Goal: Task Accomplishment & Management: Use online tool/utility

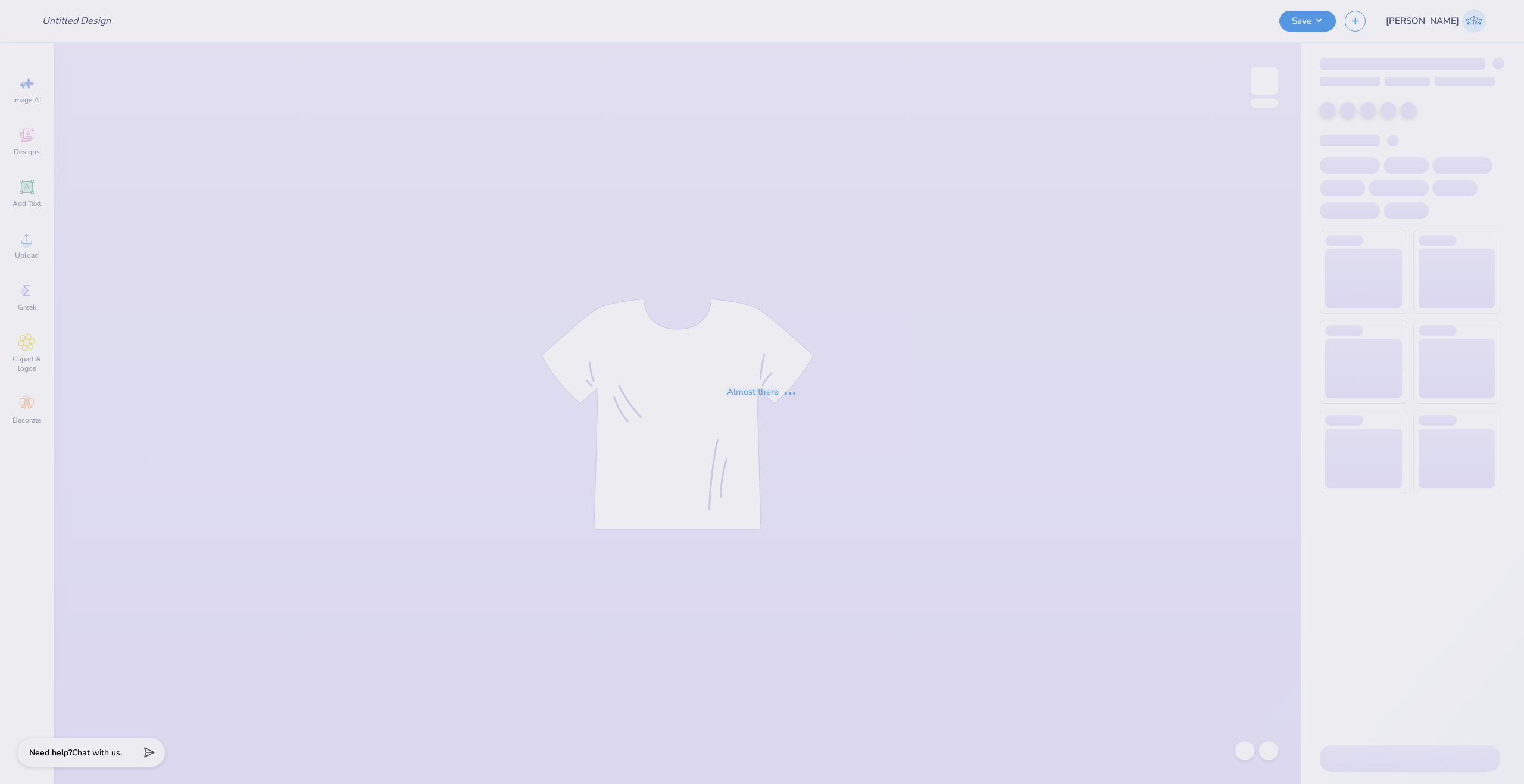
type input "pi beta phi football parents wknd"
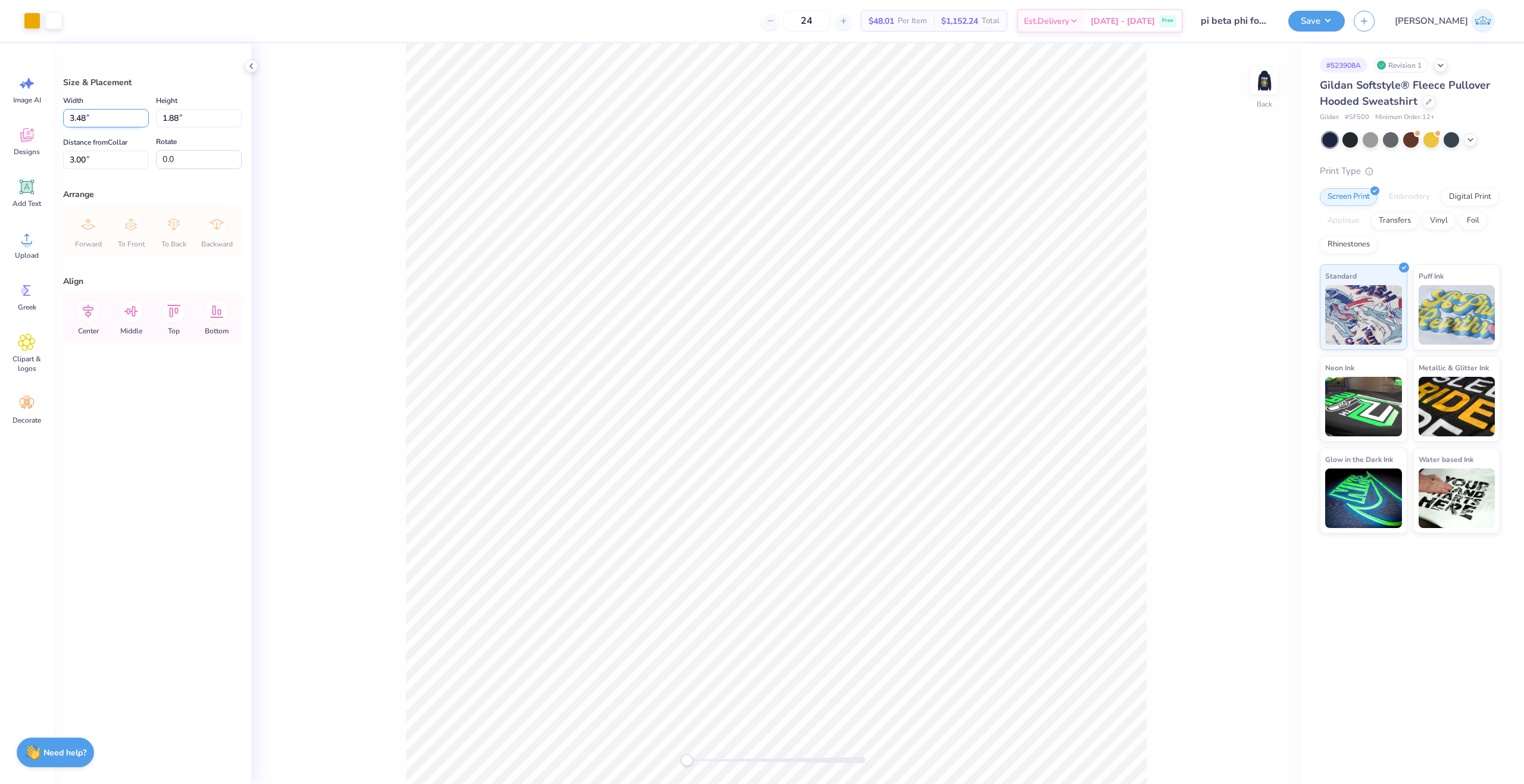
click at [111, 109] on input "3.48" at bounding box center [106, 118] width 86 height 18
type input "3.50"
type input "1.90"
click at [83, 151] on input "2.99" at bounding box center [106, 160] width 86 height 18
type input "3.00"
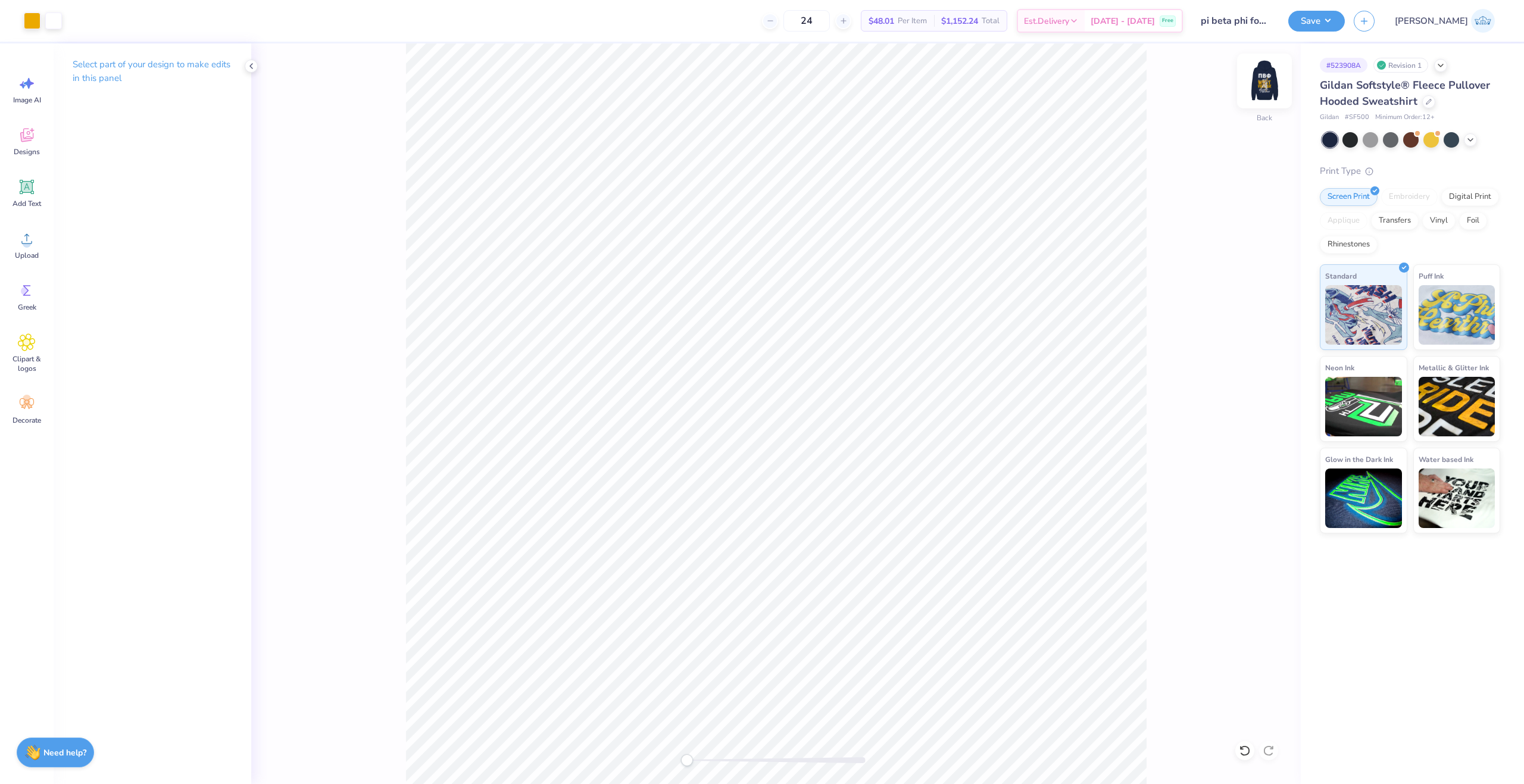
click at [1262, 97] on div "Back" at bounding box center [1264, 88] width 27 height 42
click at [36, 238] on div "Upload" at bounding box center [27, 245] width 43 height 45
click at [655, 774] on div "Front" at bounding box center [776, 414] width 1049 height 741
click at [25, 241] on circle at bounding box center [27, 243] width 8 height 8
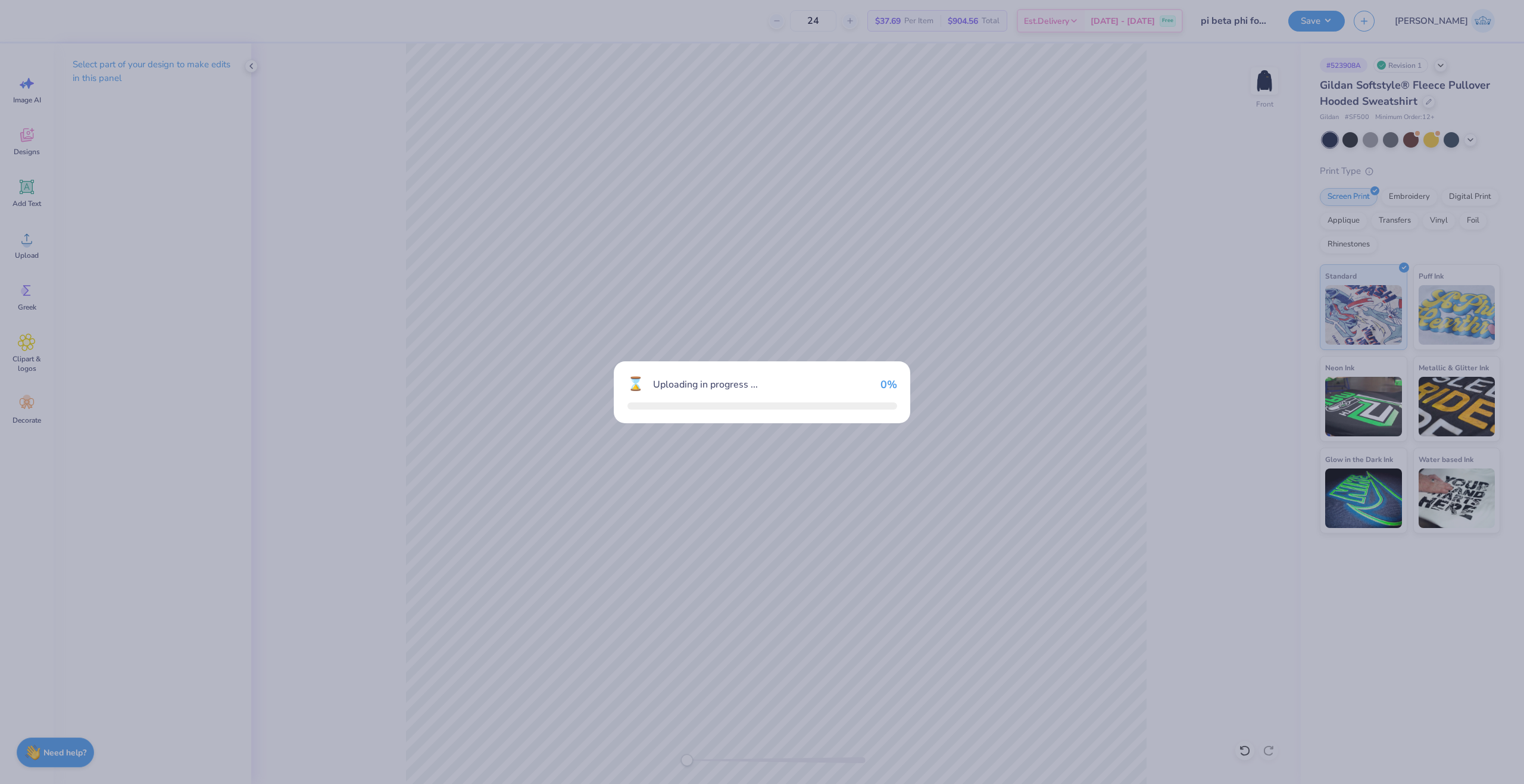
click at [530, 145] on div "⌛ Uploading in progress ... 0 %" at bounding box center [762, 392] width 1524 height 784
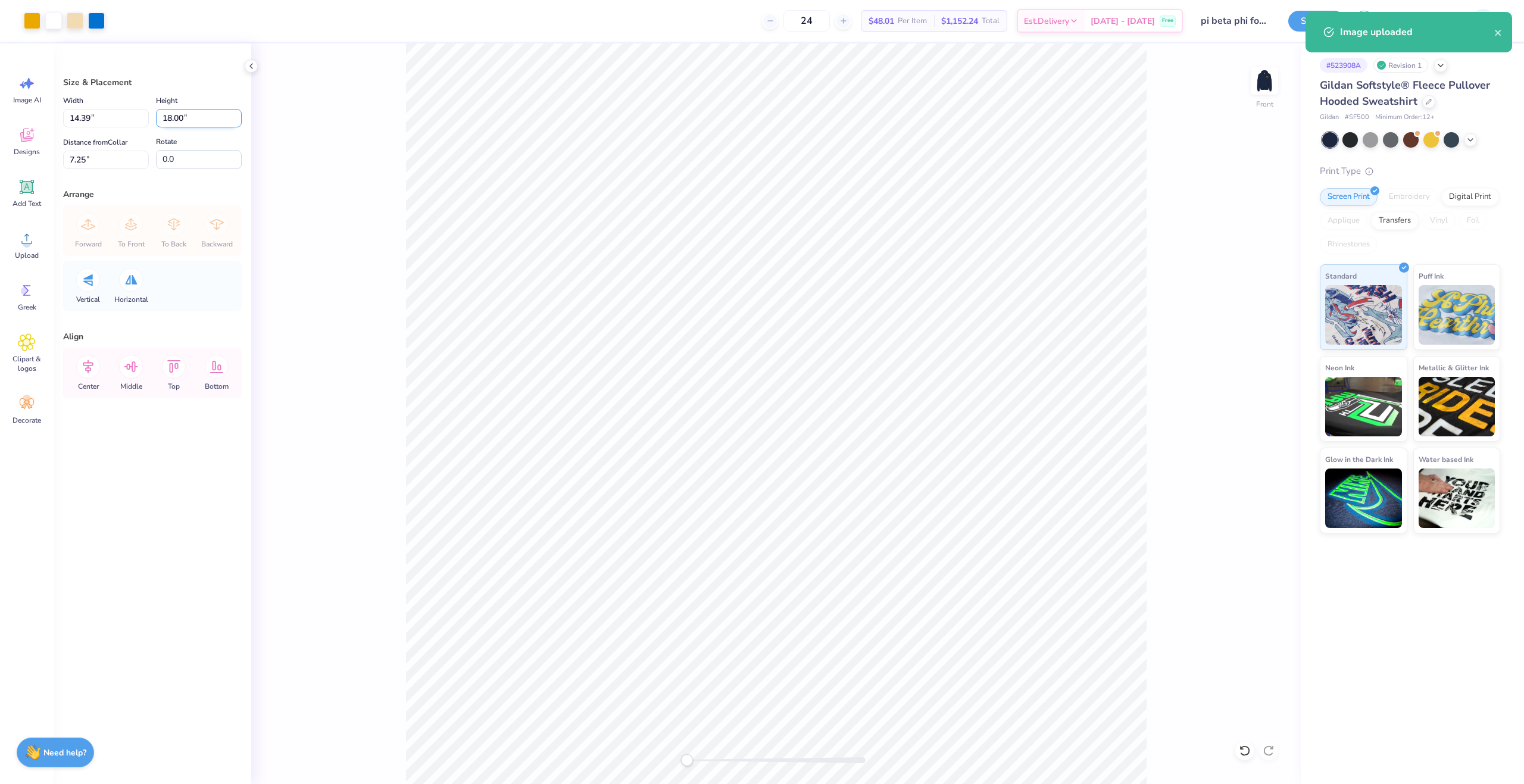
click at [170, 120] on input "18.00" at bounding box center [198, 118] width 86 height 18
type input "15"
type input "12.00"
type input "15.00"
type input "8.75"
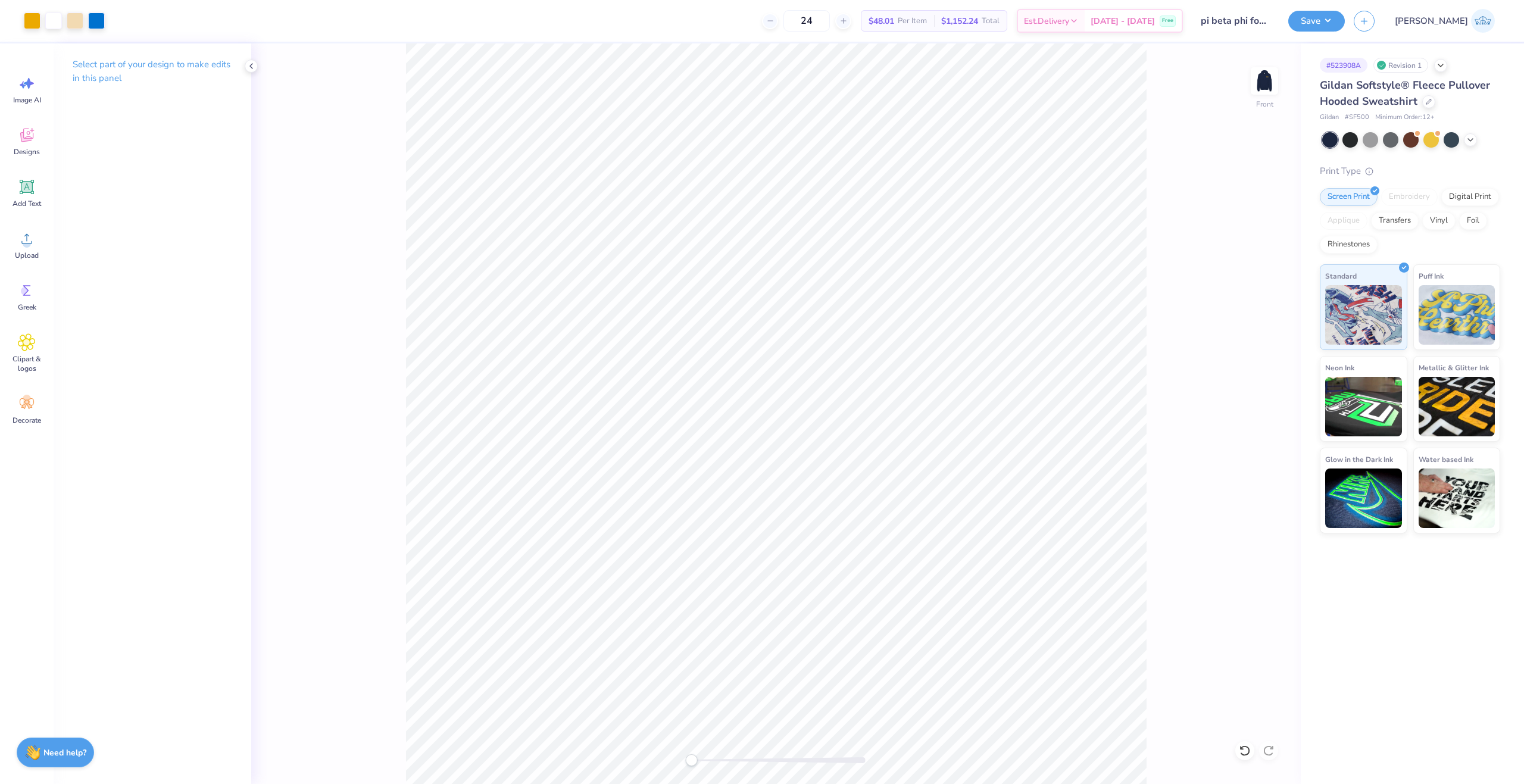
click at [691, 755] on div at bounding box center [776, 759] width 179 height 12
click at [796, 771] on div "Front" at bounding box center [776, 414] width 1049 height 741
click at [632, 762] on div "Front" at bounding box center [776, 414] width 1049 height 741
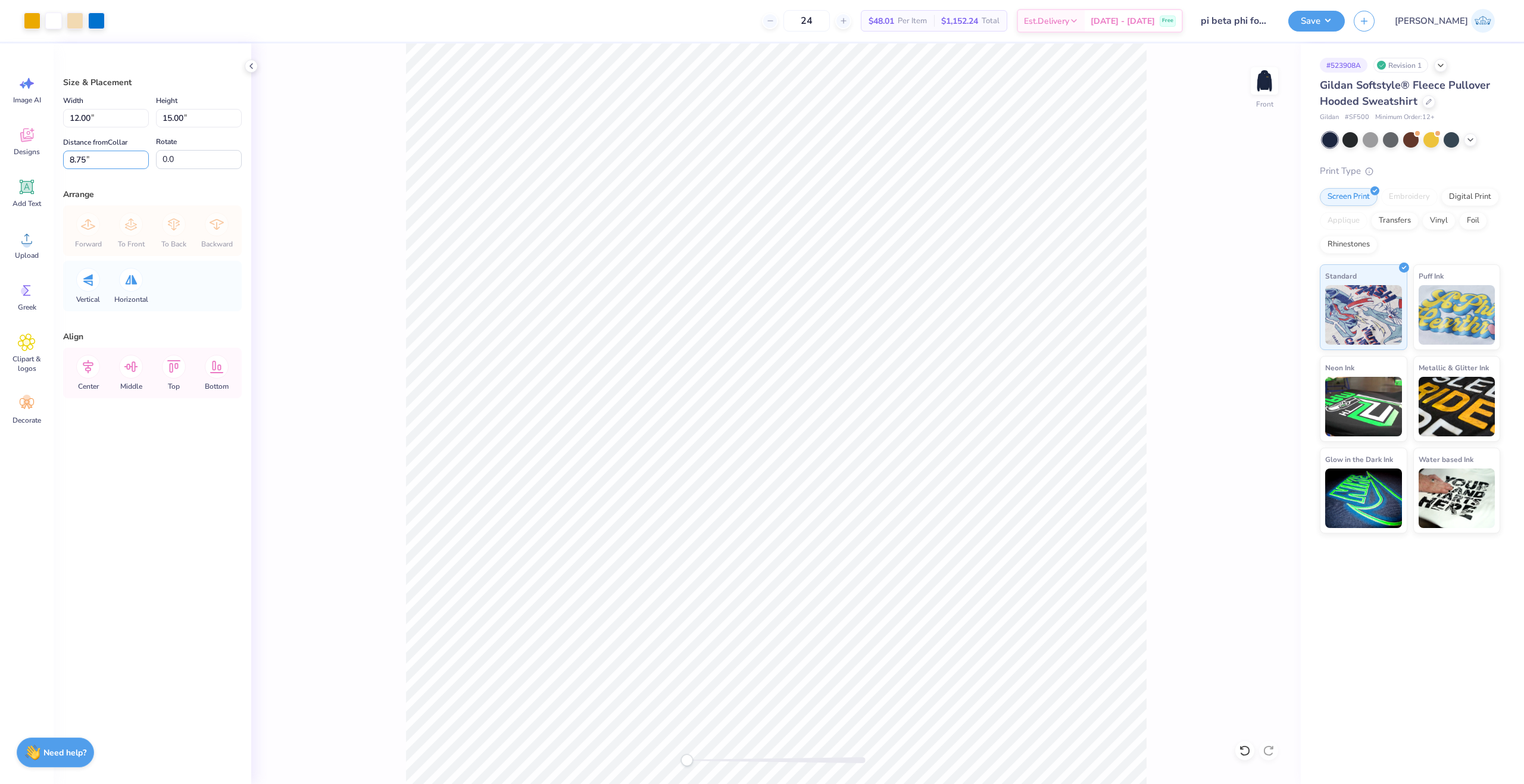
drag, startPoint x: 104, startPoint y: 161, endPoint x: 4, endPoint y: 179, distance: 101.6
click at [4, 179] on div "Art colors 24 $48.01 Per Item $1,152.24 Total Est. Delivery [DATE] - [DATE] Fre…" at bounding box center [762, 392] width 1524 height 784
type input "6"
click at [384, 337] on div "Front" at bounding box center [776, 414] width 1049 height 741
click at [1344, 17] on button "Save" at bounding box center [1316, 20] width 57 height 21
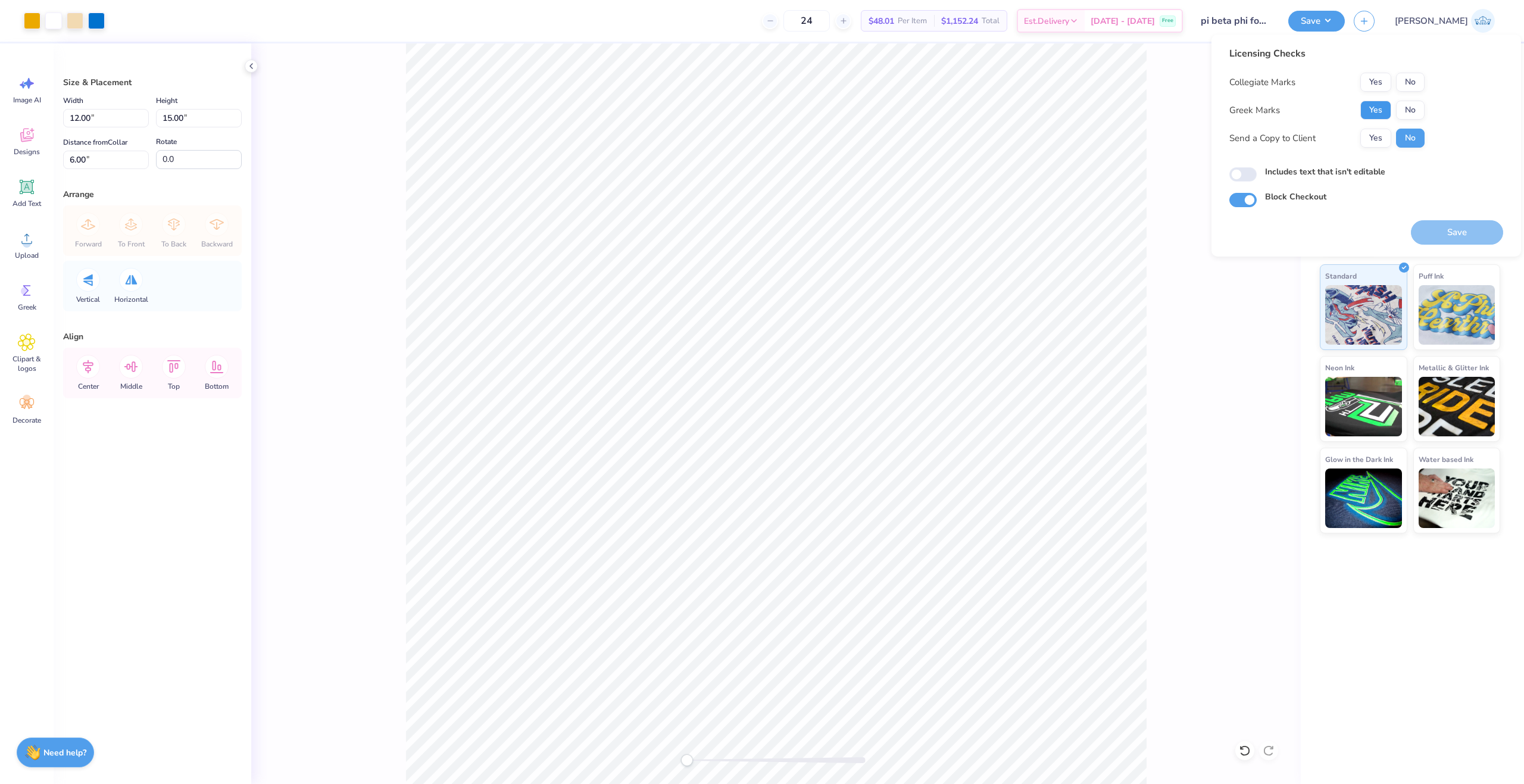
click at [1373, 116] on button "Yes" at bounding box center [1376, 109] width 31 height 19
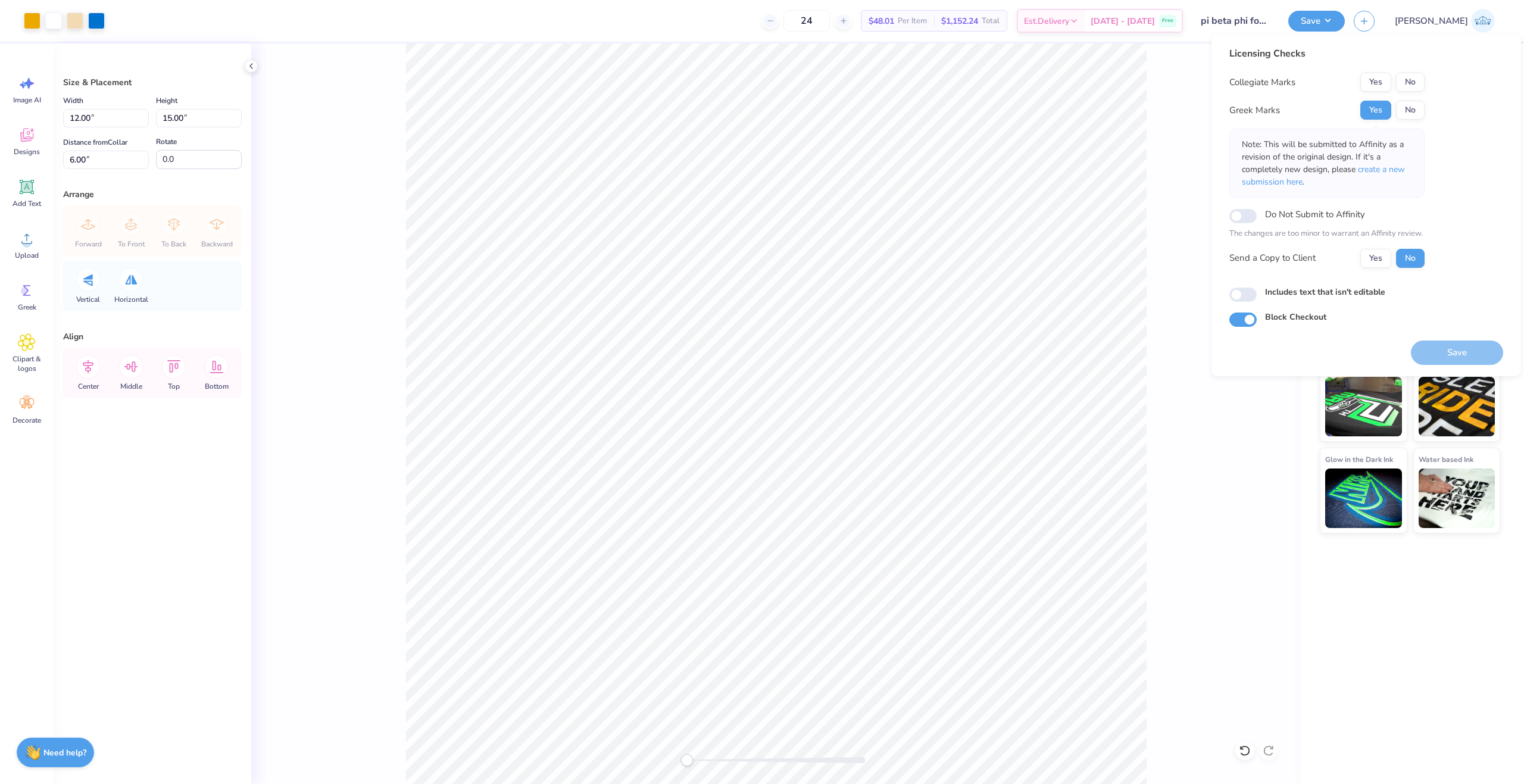
click at [1396, 99] on div "Collegiate Marks Yes No Greek Marks Yes No Note: This will be submitted to Affi…" at bounding box center [1327, 170] width 195 height 195
click at [1398, 87] on button "No" at bounding box center [1410, 82] width 29 height 19
click at [1365, 262] on button "Yes" at bounding box center [1376, 258] width 31 height 19
click at [1241, 296] on input "Includes text that isn't editable" at bounding box center [1243, 295] width 27 height 14
checkbox input "true"
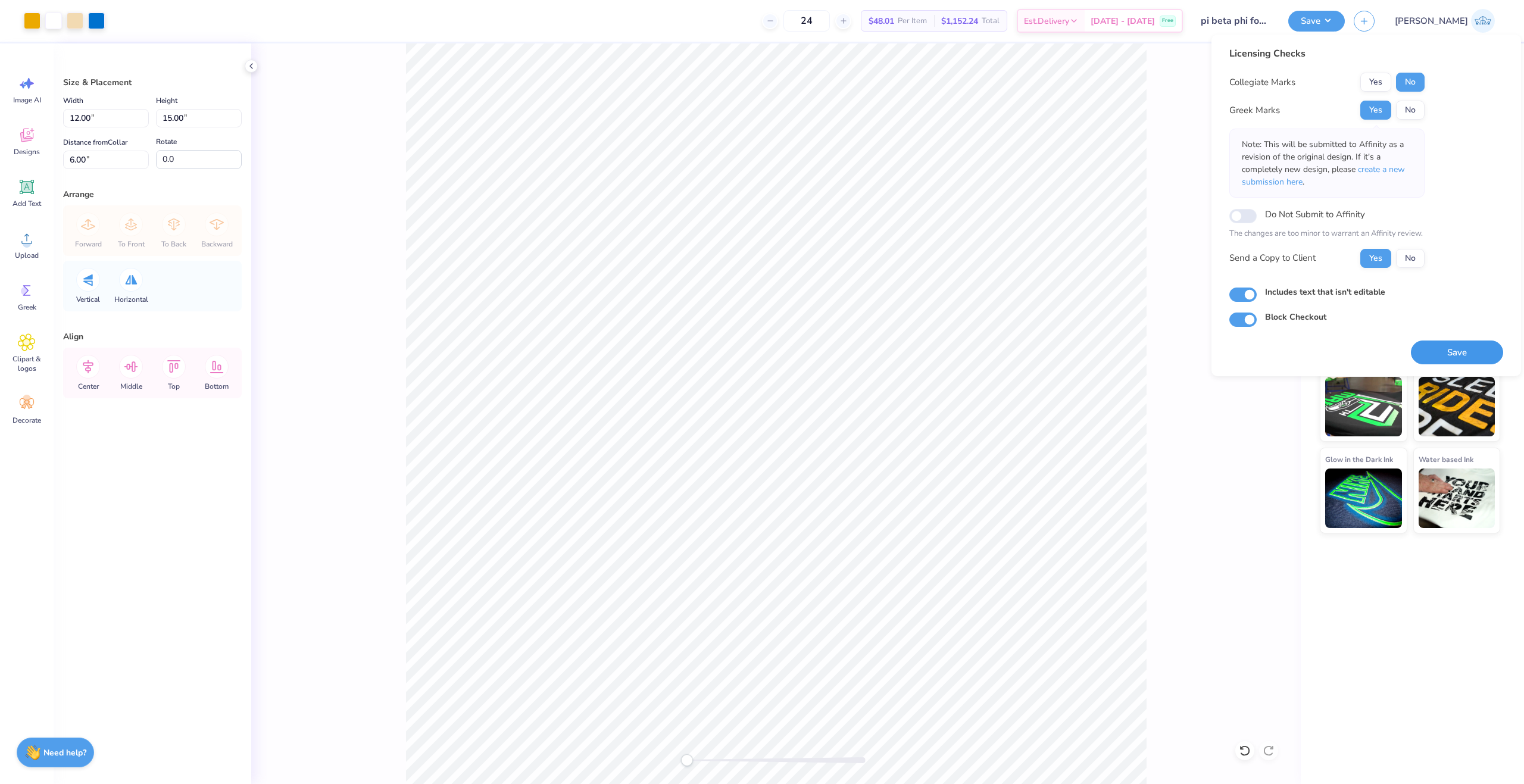
click at [1423, 342] on button "Save" at bounding box center [1457, 353] width 93 height 25
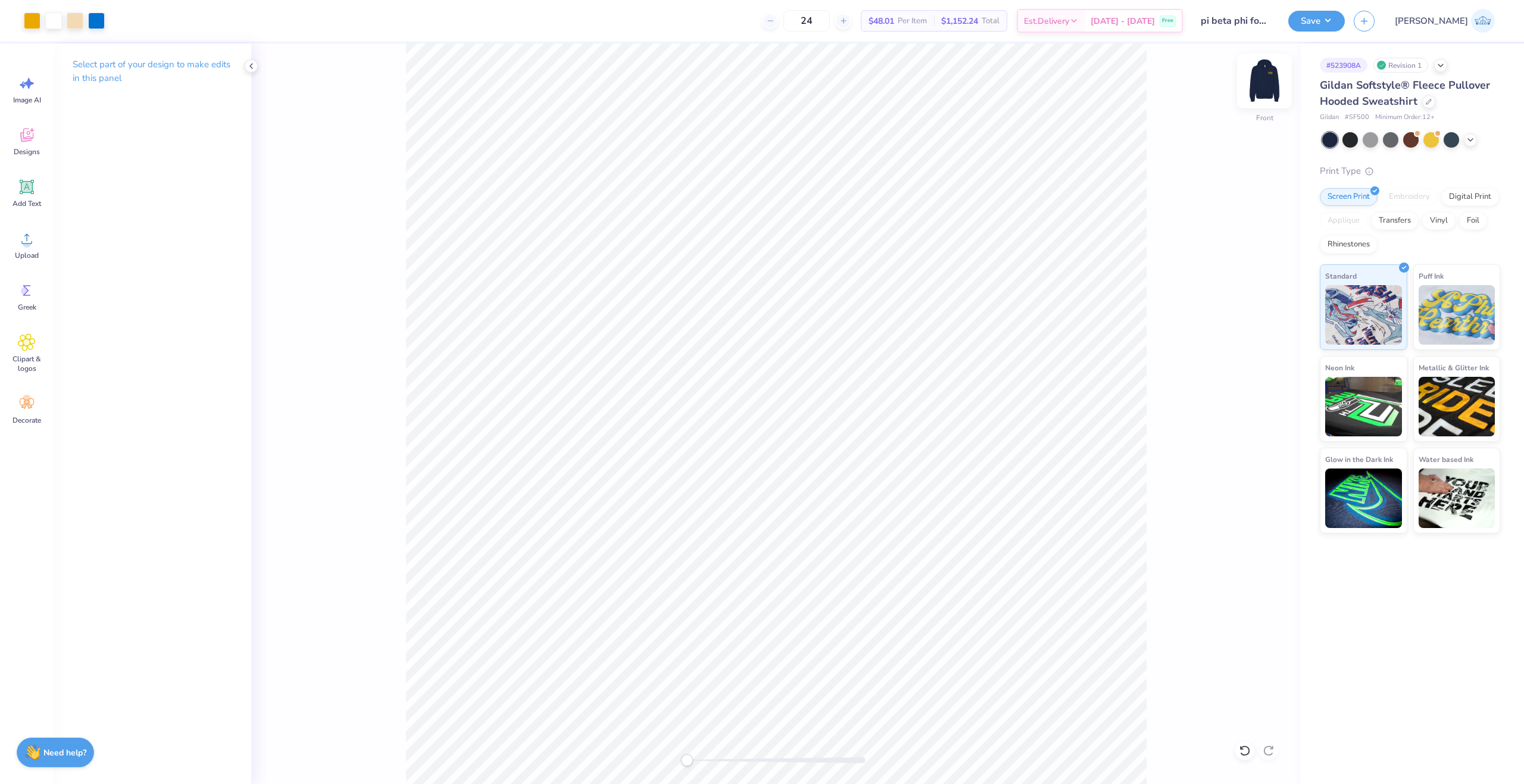
click at [1265, 93] on img at bounding box center [1265, 81] width 48 height 48
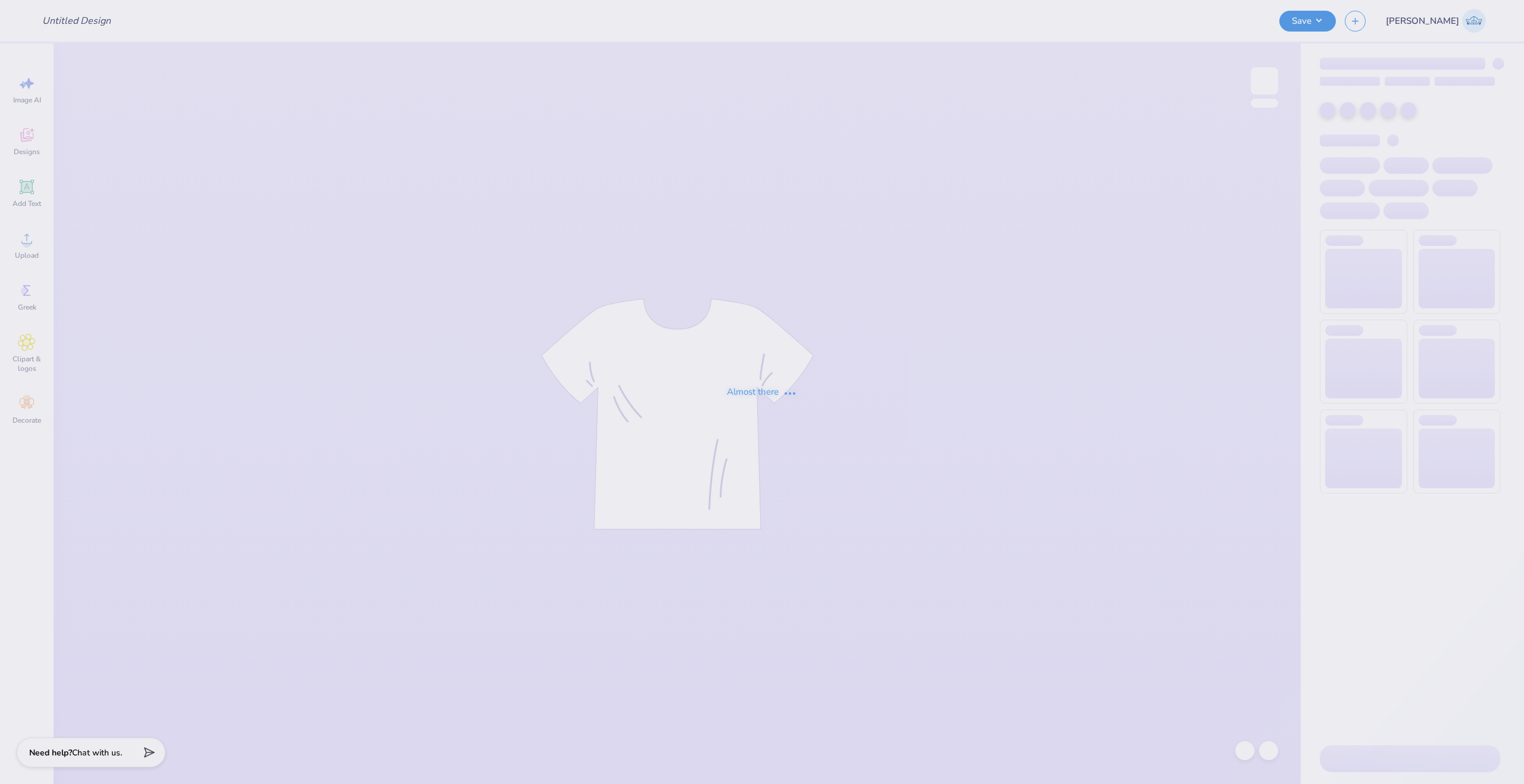
type input "[PERSON_NAME] : [GEOGRAPHIC_DATA]"
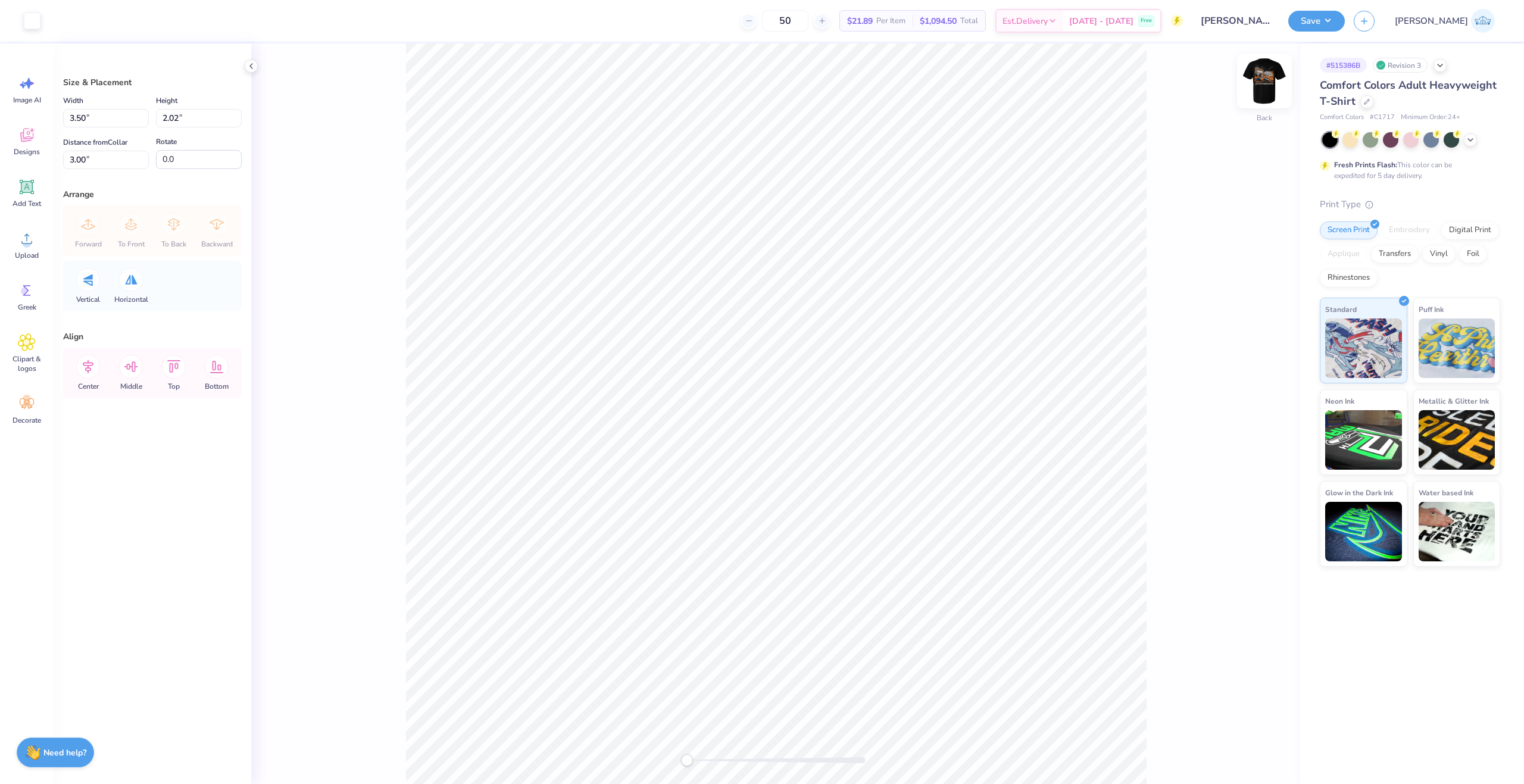
click at [1265, 89] on img at bounding box center [1265, 81] width 48 height 48
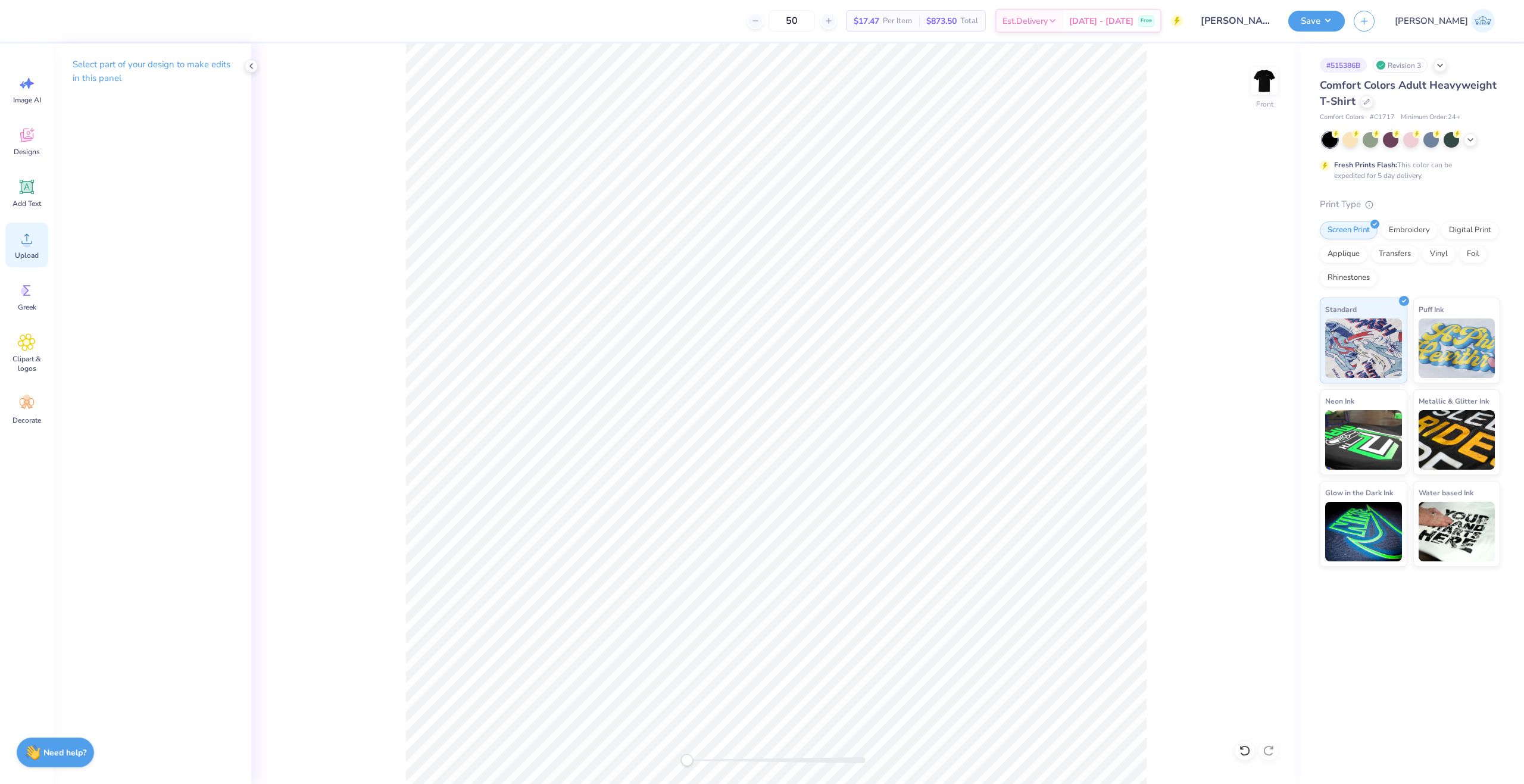
click at [43, 257] on div "Upload" at bounding box center [27, 245] width 43 height 45
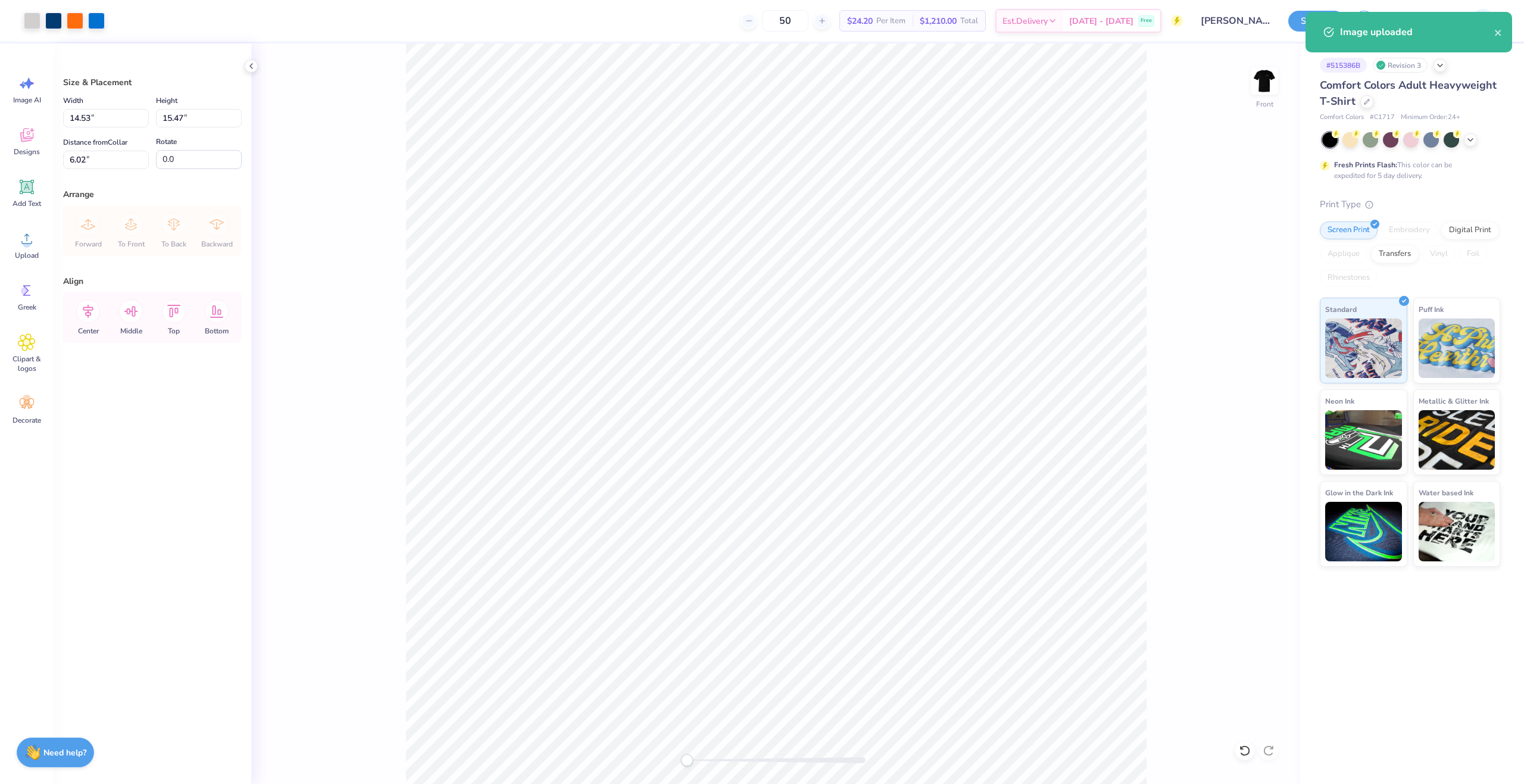
click at [86, 108] on div "Width 14.53 14.53 "" at bounding box center [106, 110] width 86 height 34
click at [88, 119] on input "14.53" at bounding box center [106, 118] width 86 height 18
click at [85, 156] on input "6.02" at bounding box center [106, 160] width 86 height 18
type input "12.50"
type input "13.31"
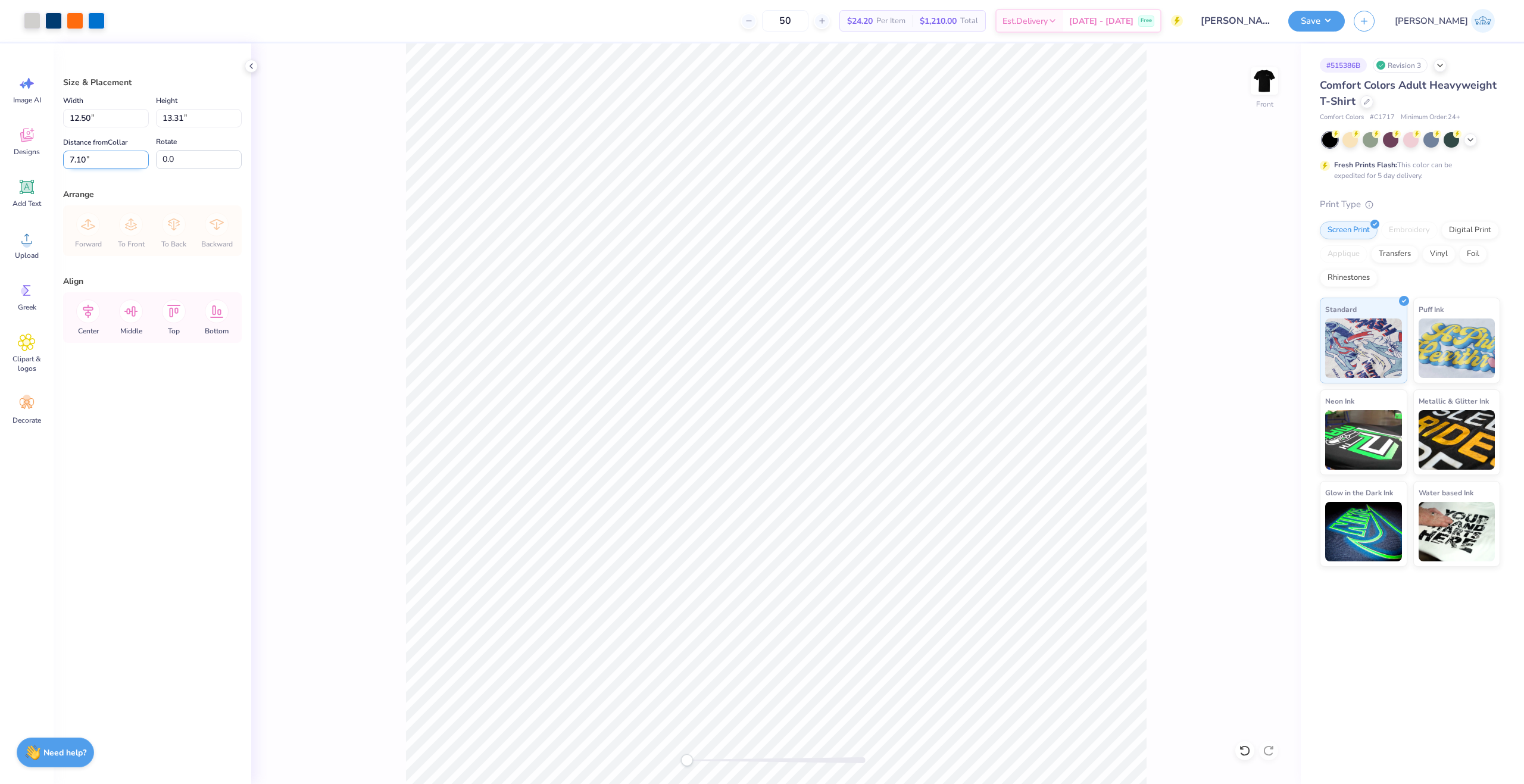
click at [76, 162] on input "7.10" at bounding box center [106, 160] width 86 height 18
type input "3.00"
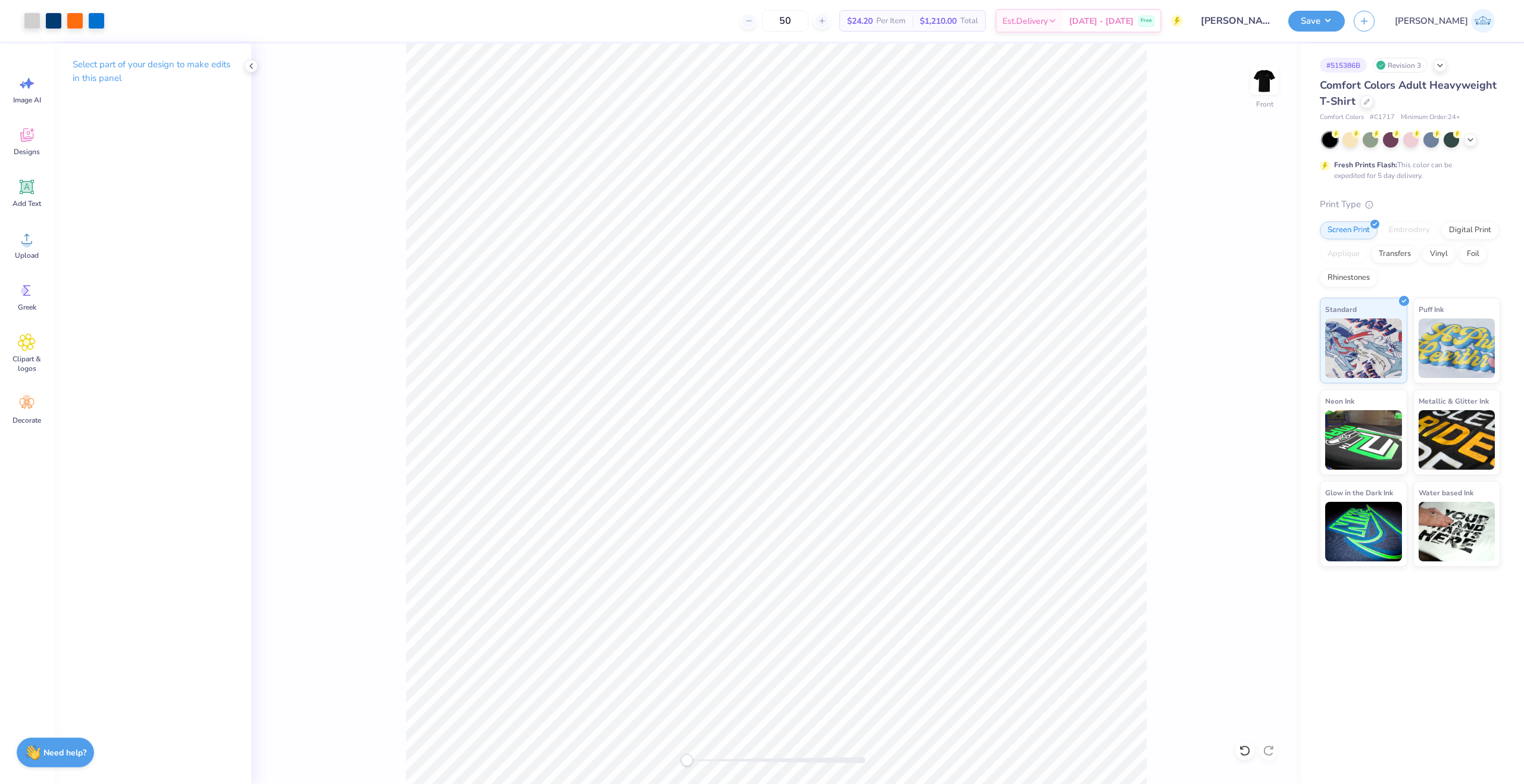
click at [593, 771] on div "Front" at bounding box center [776, 414] width 1049 height 741
drag, startPoint x: 1353, startPoint y: 25, endPoint x: 1350, endPoint y: 32, distance: 7.6
click at [1344, 25] on button "Save" at bounding box center [1316, 21] width 57 height 21
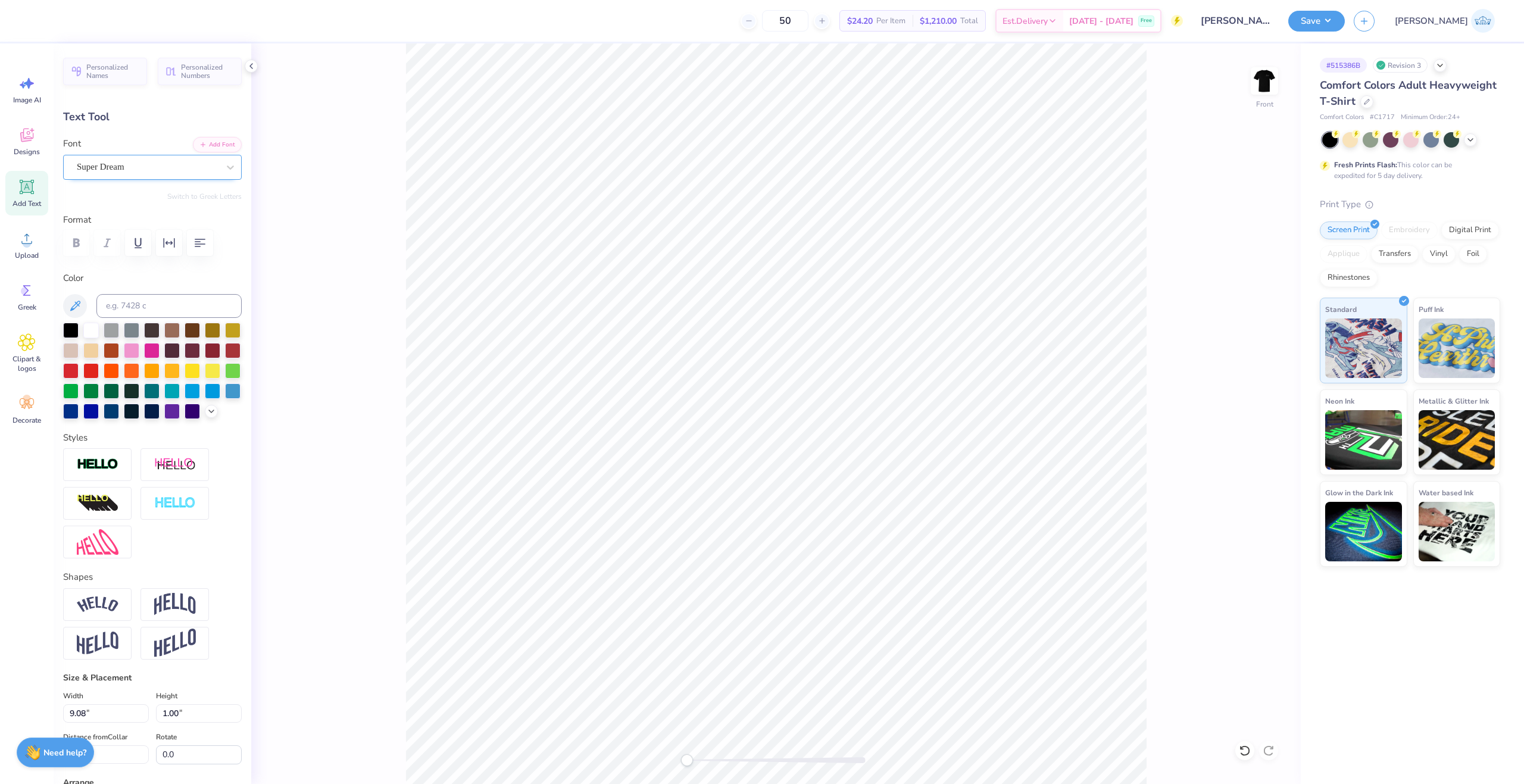
click at [114, 162] on div "Super Dream" at bounding box center [147, 167] width 144 height 18
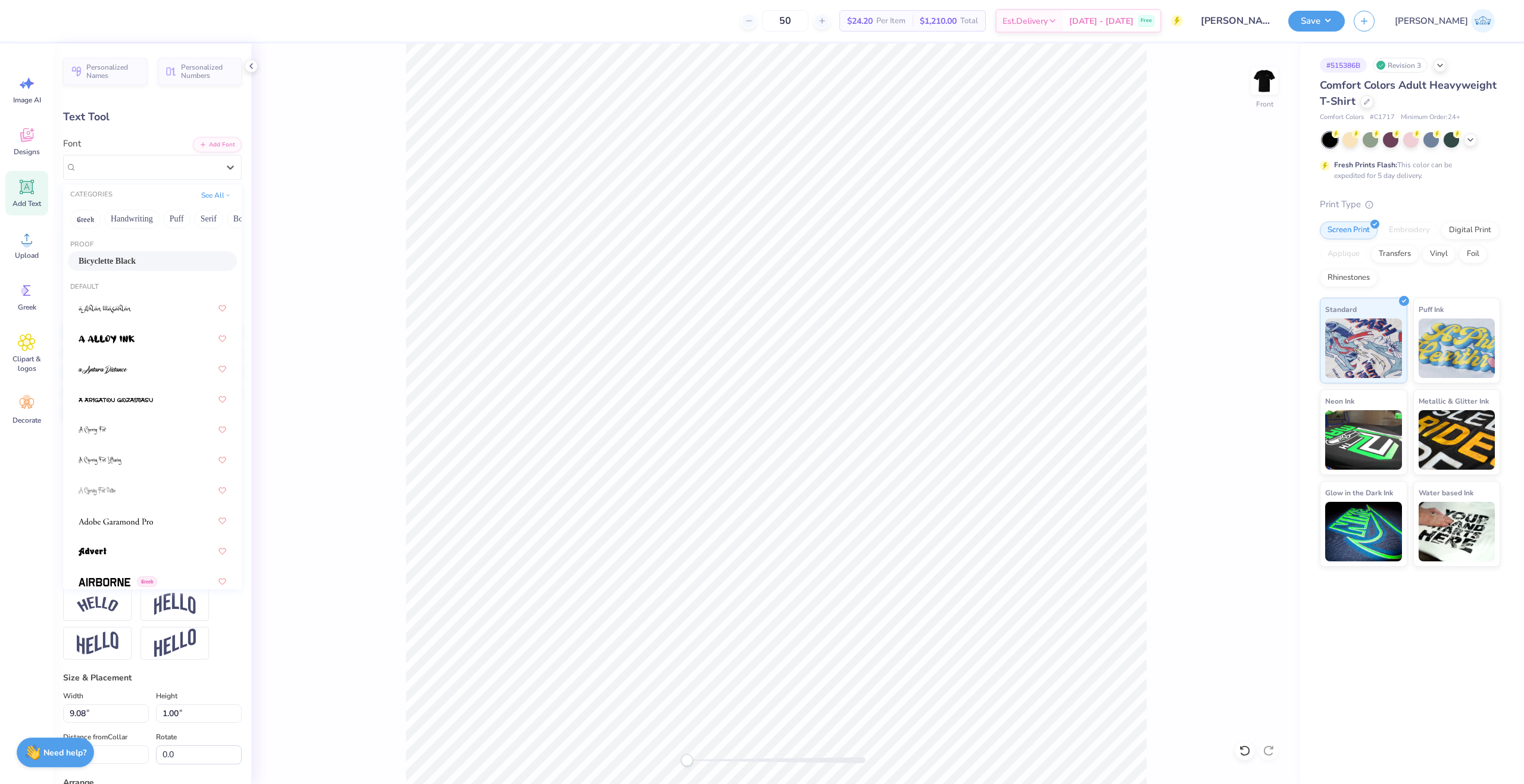
click at [131, 259] on span "Bicyclette Black" at bounding box center [107, 261] width 57 height 13
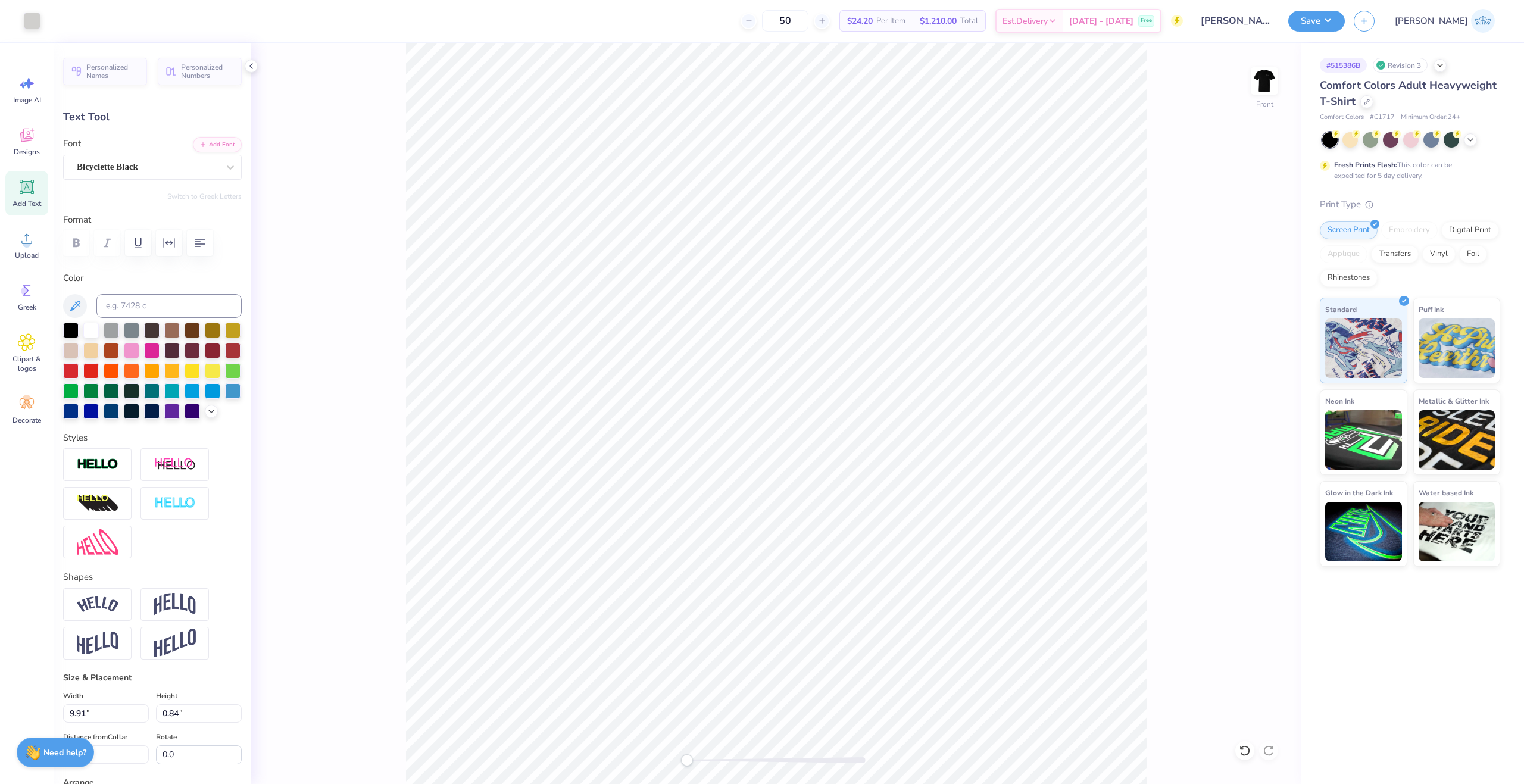
type input "9.91"
type input "0.84"
type input "15.47"
click at [648, 778] on div "Front" at bounding box center [776, 414] width 1049 height 741
drag, startPoint x: 687, startPoint y: 759, endPoint x: 349, endPoint y: 85, distance: 754.0
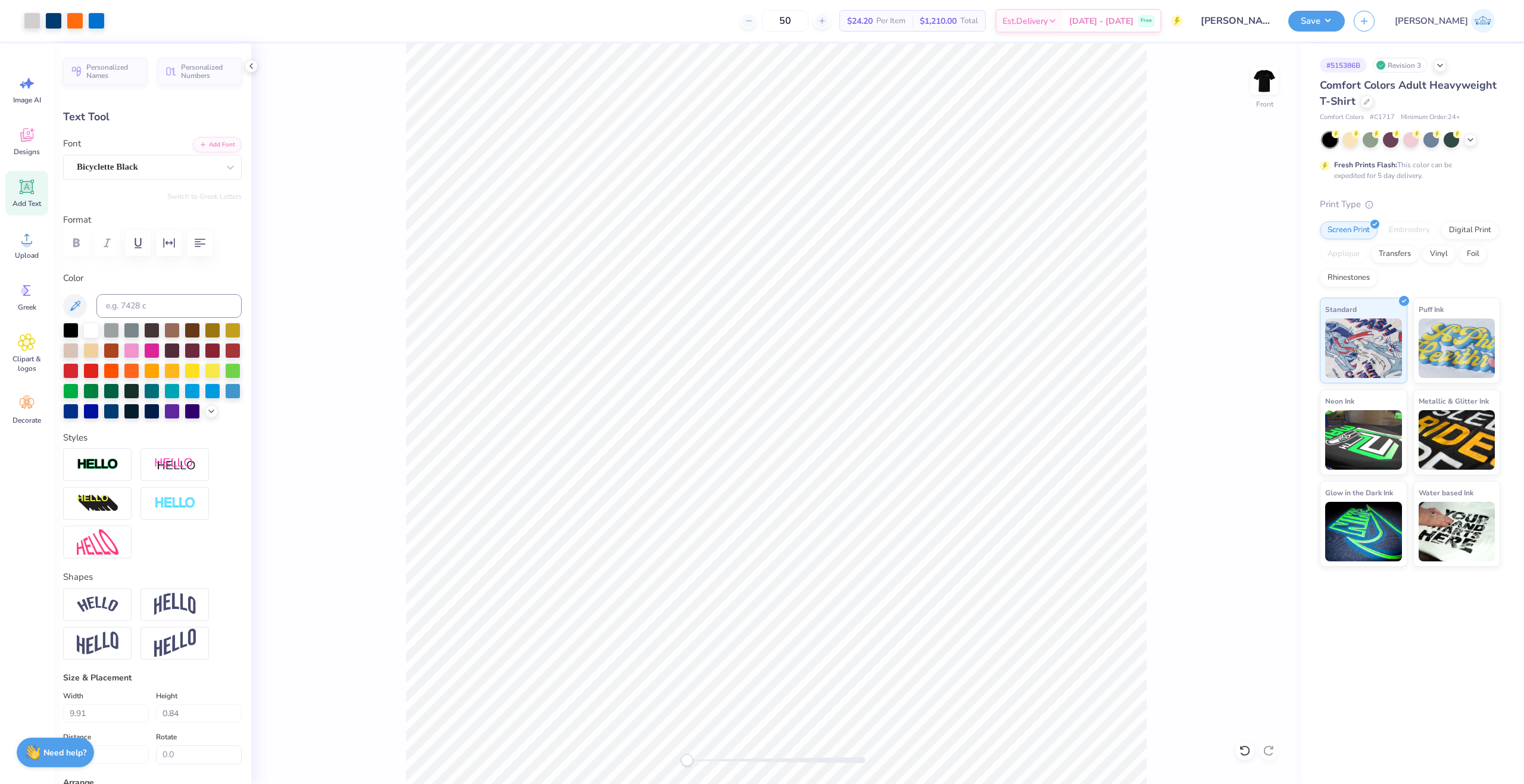
click at [397, 114] on div "Front" at bounding box center [776, 414] width 1049 height 741
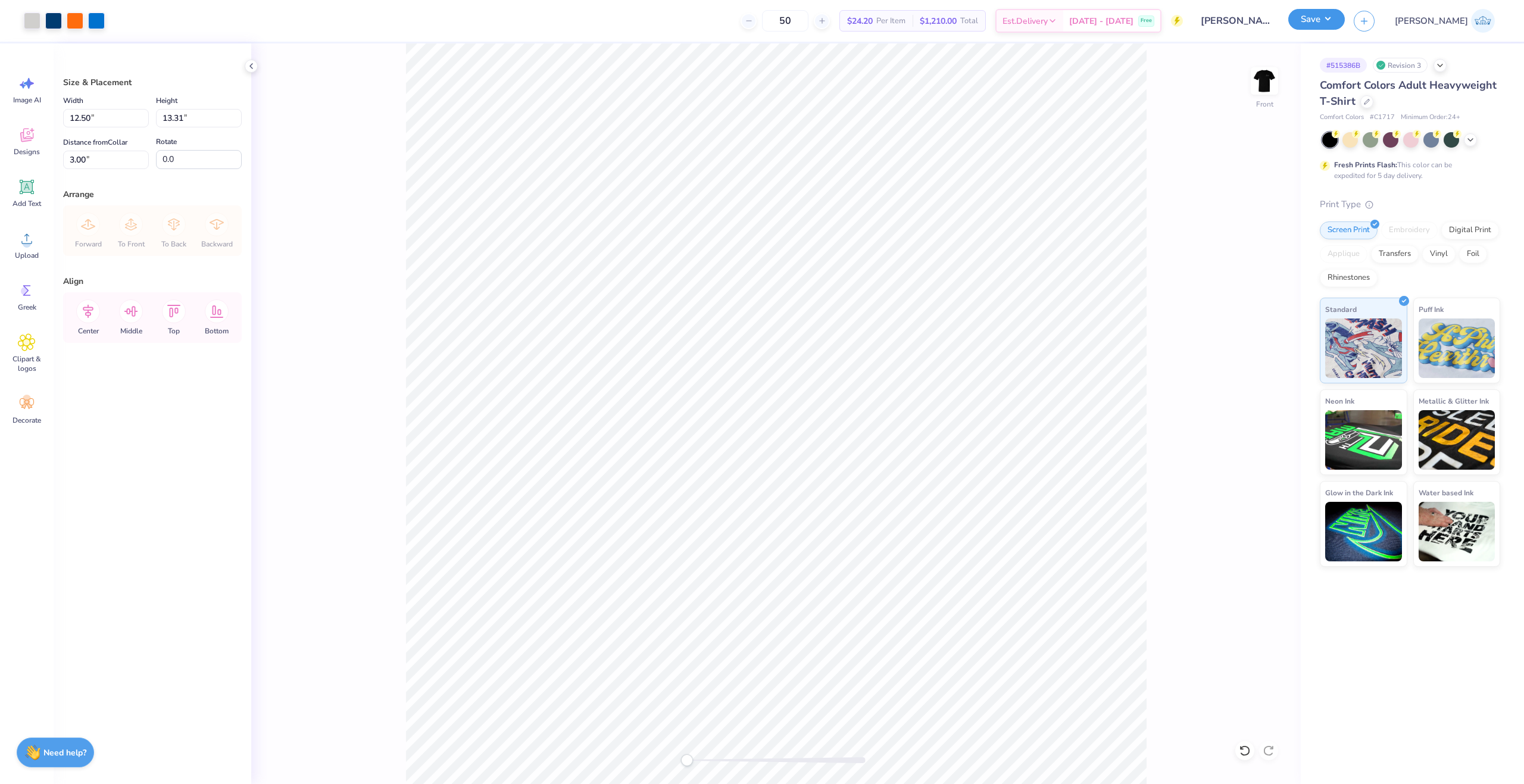
click at [1344, 25] on button "Save" at bounding box center [1316, 20] width 57 height 21
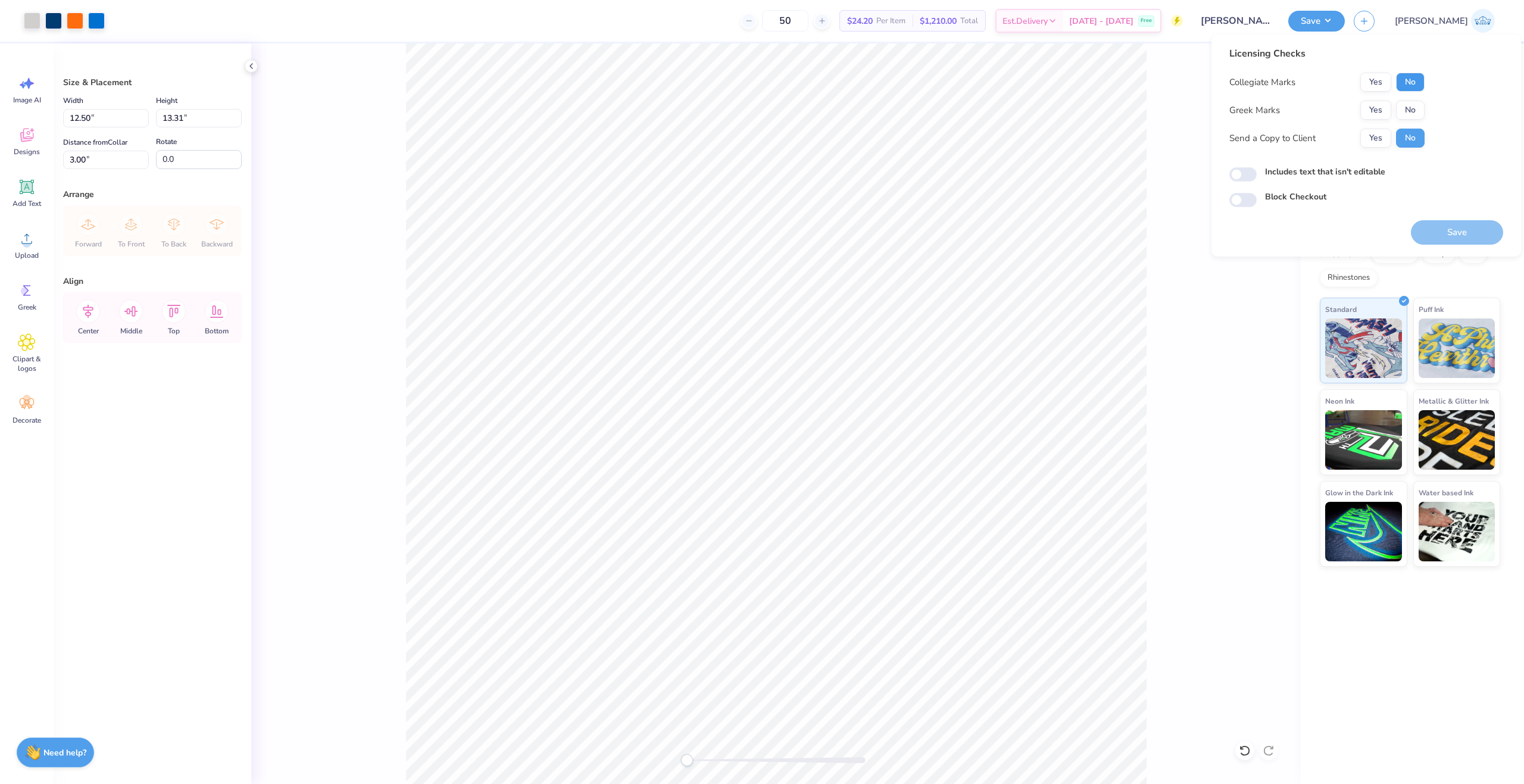
click at [1412, 74] on button "No" at bounding box center [1410, 82] width 29 height 19
click at [1412, 109] on button "No" at bounding box center [1410, 109] width 29 height 19
click at [1377, 147] on button "Yes" at bounding box center [1376, 137] width 31 height 19
click at [1428, 227] on button "Save" at bounding box center [1457, 232] width 93 height 25
